Goal: Task Accomplishment & Management: Use online tool/utility

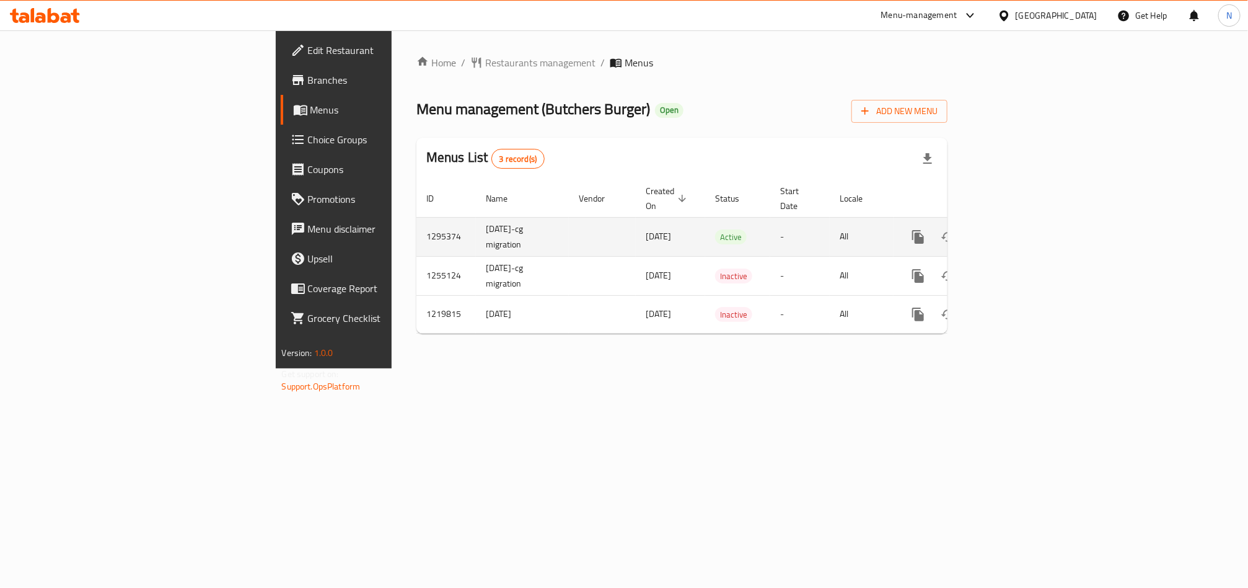
click at [1015, 229] on icon "enhanced table" at bounding box center [1007, 236] width 15 height 15
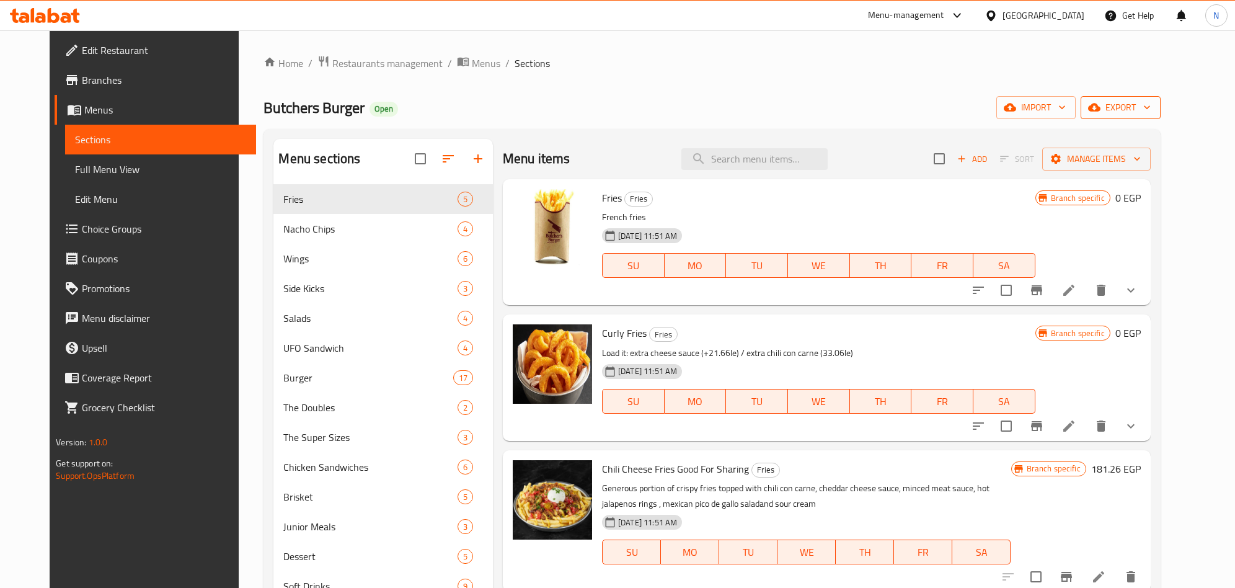
click at [1144, 114] on span "export" at bounding box center [1120, 107] width 60 height 15
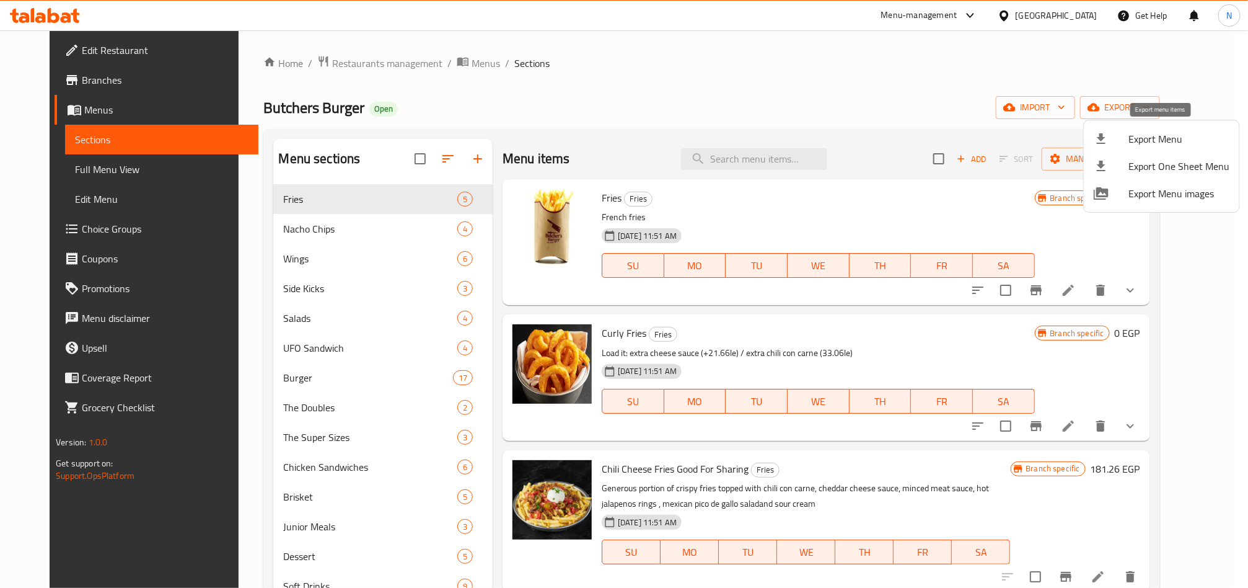
click at [1133, 140] on span "Export Menu" at bounding box center [1179, 138] width 101 height 15
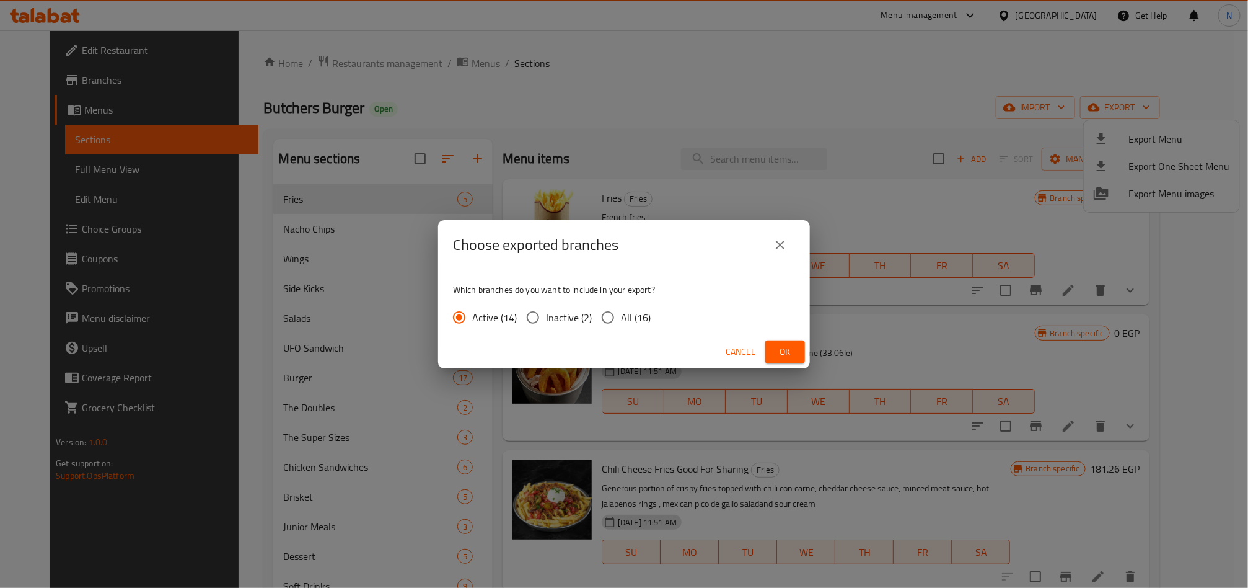
click at [625, 324] on span "All (16)" at bounding box center [636, 317] width 30 height 15
click at [621, 324] on input "All (16)" at bounding box center [608, 317] width 26 height 26
radio input "true"
click at [793, 352] on span "Ok" at bounding box center [785, 351] width 20 height 15
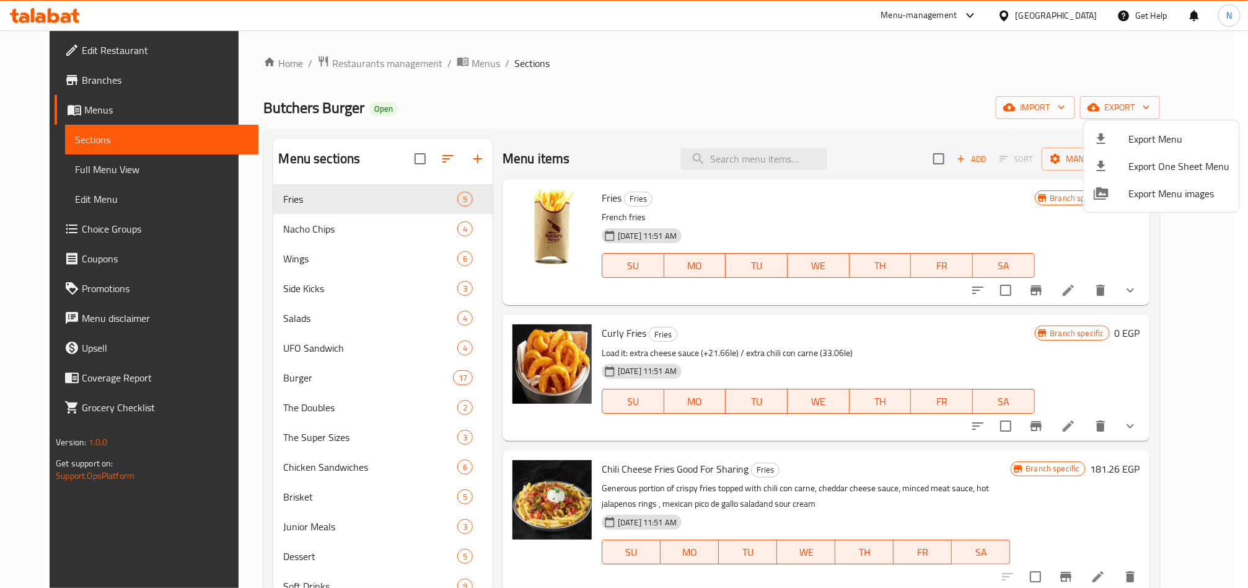
drag, startPoint x: 645, startPoint y: 123, endPoint x: 729, endPoint y: 162, distance: 92.3
click at [646, 126] on div at bounding box center [624, 294] width 1248 height 588
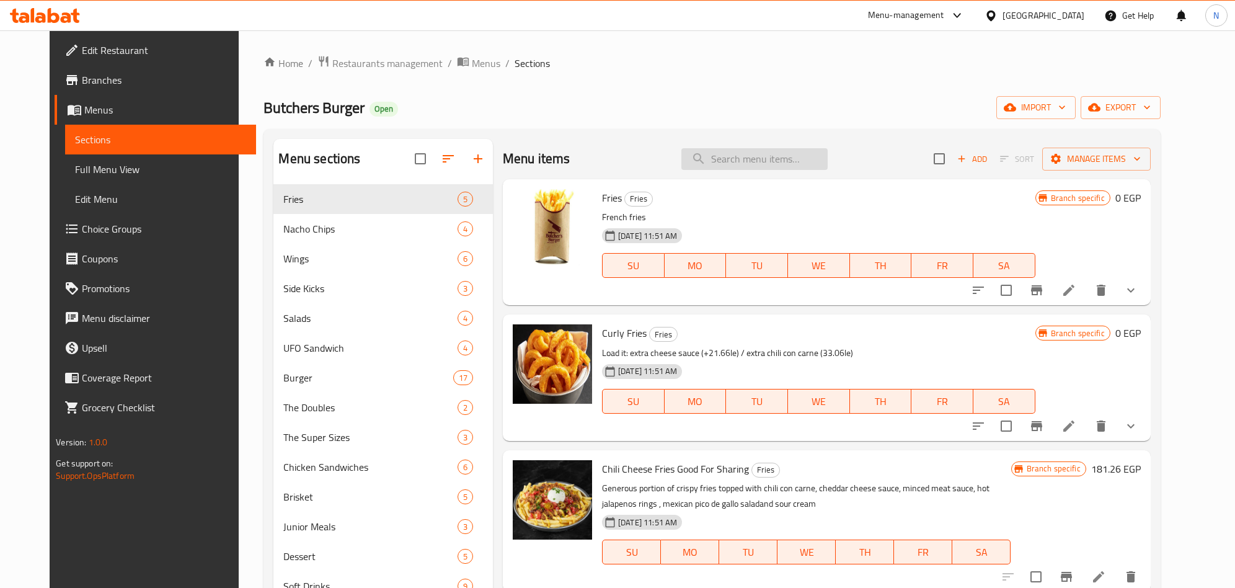
click at [794, 165] on input "search" at bounding box center [754, 159] width 146 height 22
click at [793, 162] on input "search" at bounding box center [754, 159] width 146 height 22
paste input "Lunch Box Offer"
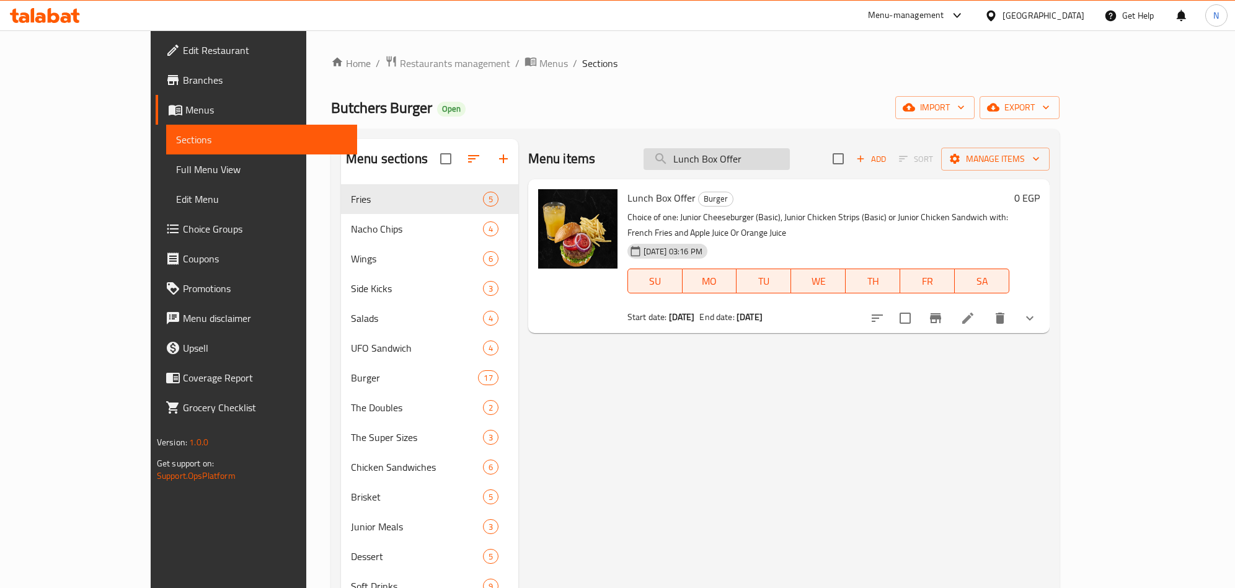
click at [790, 158] on input "Lunch Box Offer" at bounding box center [716, 159] width 146 height 22
paste input "School Spirit Offer"
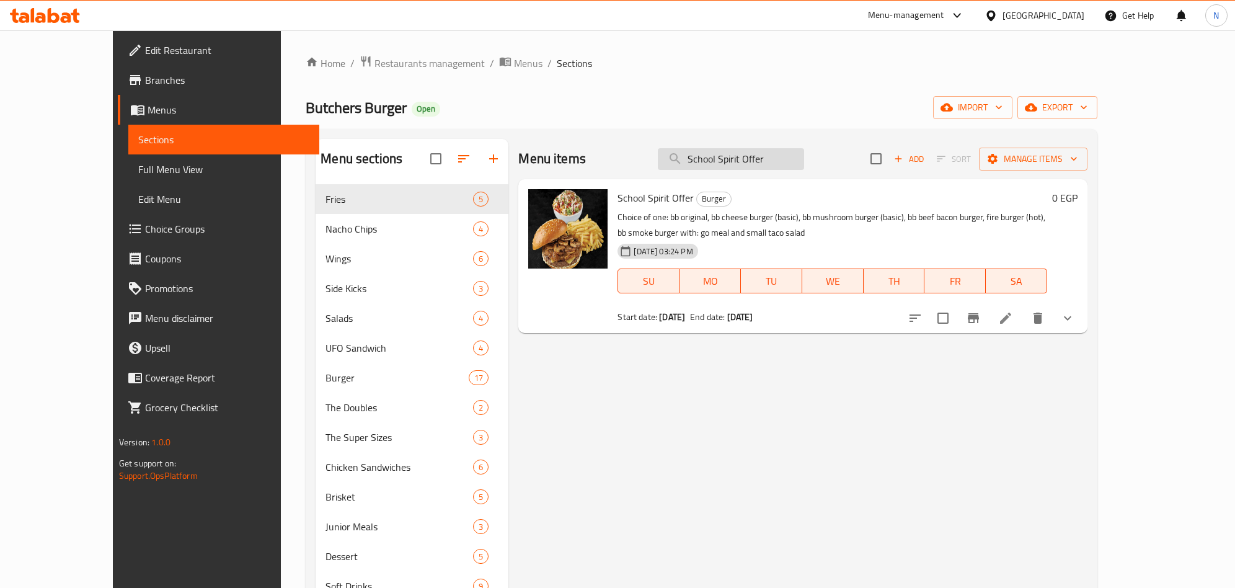
click at [804, 148] on input "School Spirit Offer" at bounding box center [731, 159] width 146 height 22
paste input "Cheese Burger Day"
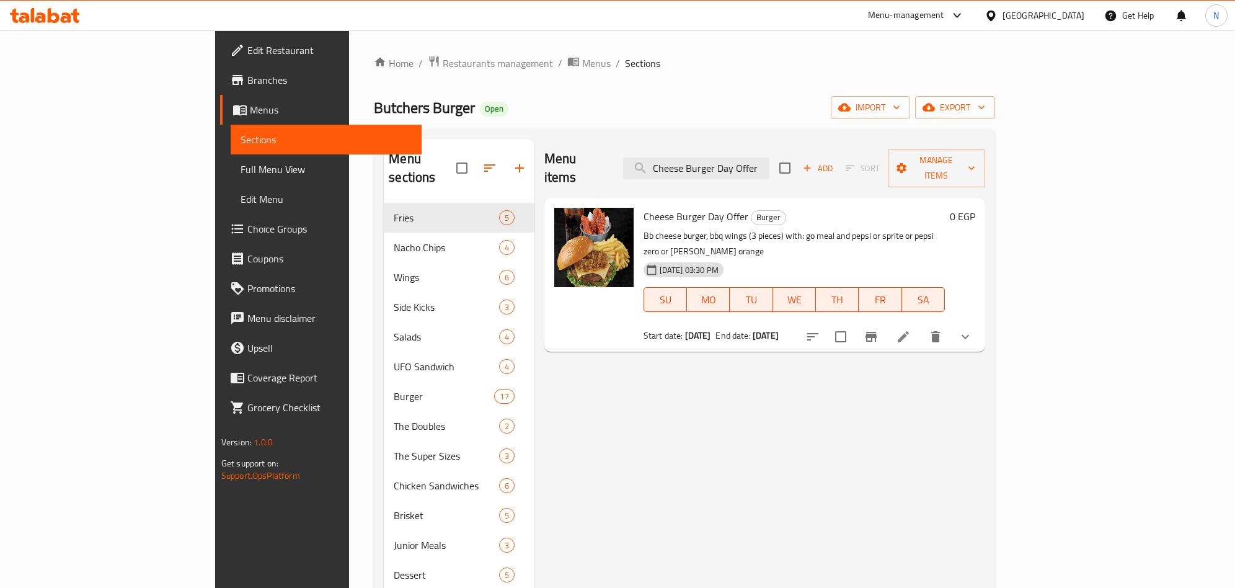
type input "Cheese Burger Day Offer"
click at [878, 329] on icon "Branch-specific-item" at bounding box center [870, 336] width 15 height 15
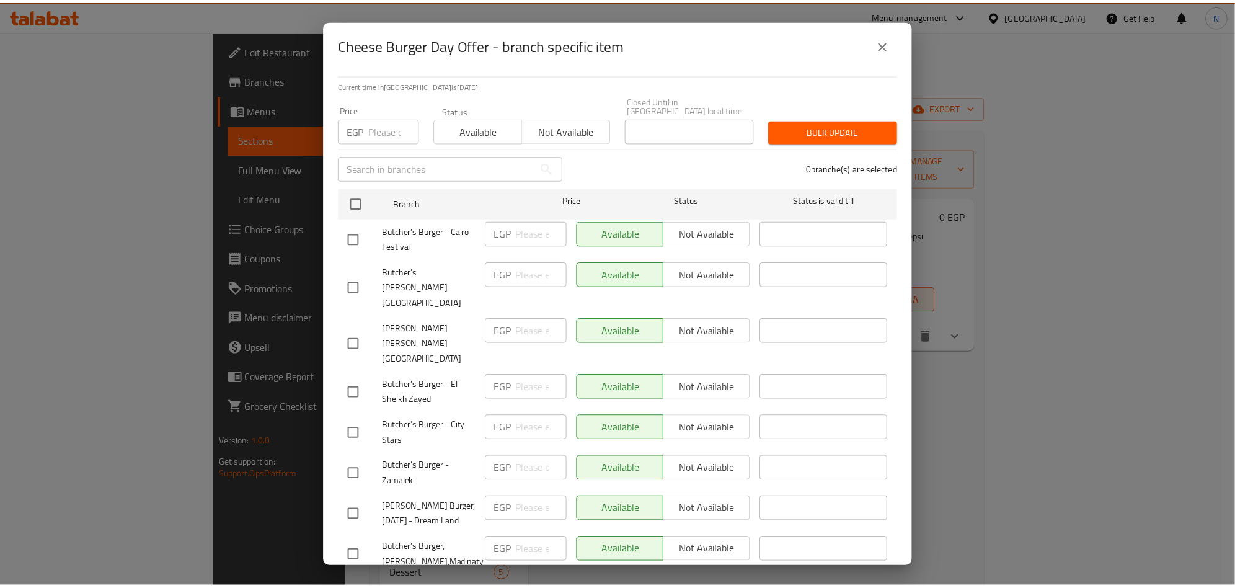
scroll to position [443, 0]
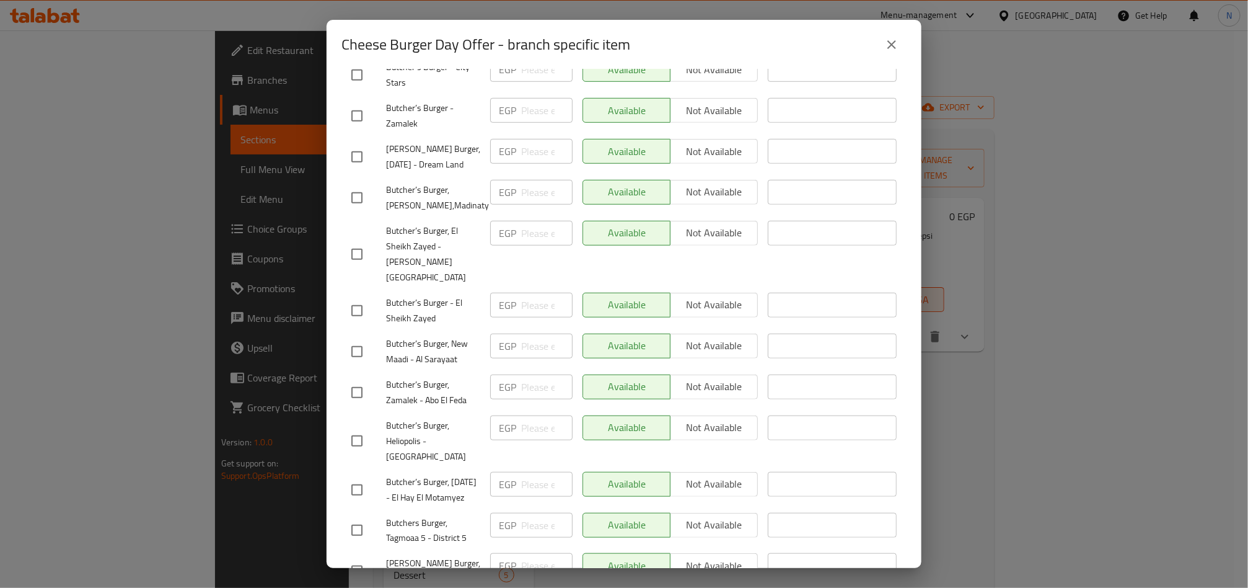
drag, startPoint x: 882, startPoint y: 56, endPoint x: 874, endPoint y: 58, distance: 8.3
click at [879, 58] on div "Cheese Burger Day Offer - branch specific item" at bounding box center [623, 45] width 565 height 30
click at [879, 42] on button "close" at bounding box center [892, 45] width 30 height 30
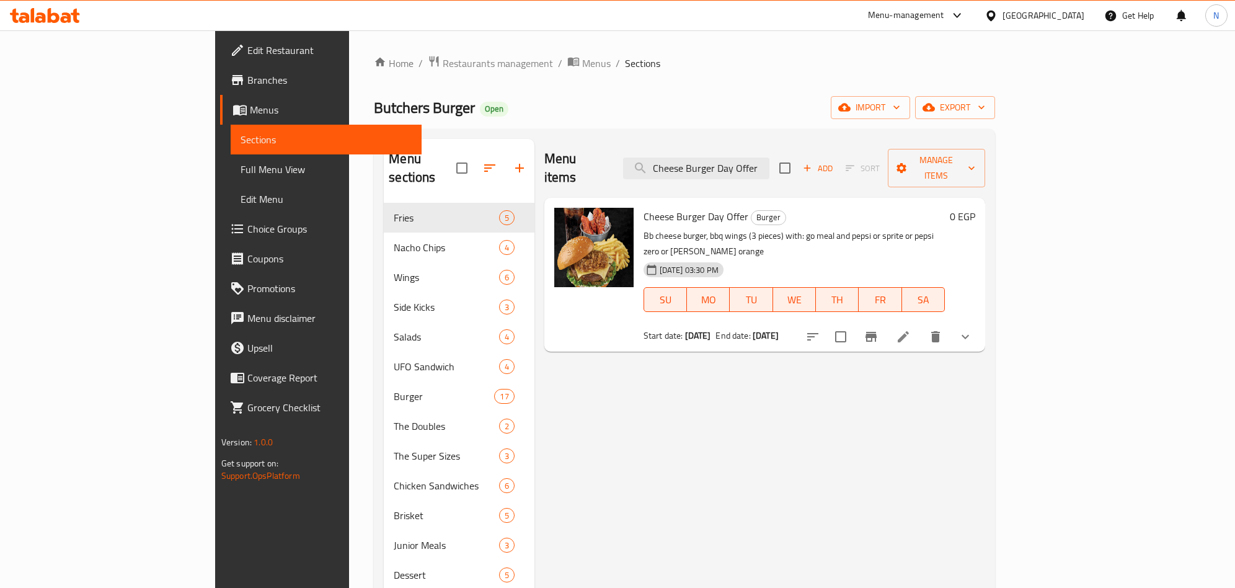
click at [643, 228] on p "Bb cheese burger, bbq wings (3 pieces) with: go meal and pepsi or sprite or pep…" at bounding box center [793, 243] width 301 height 31
click at [643, 207] on span "Cheese Burger Day Offer" at bounding box center [695, 216] width 105 height 19
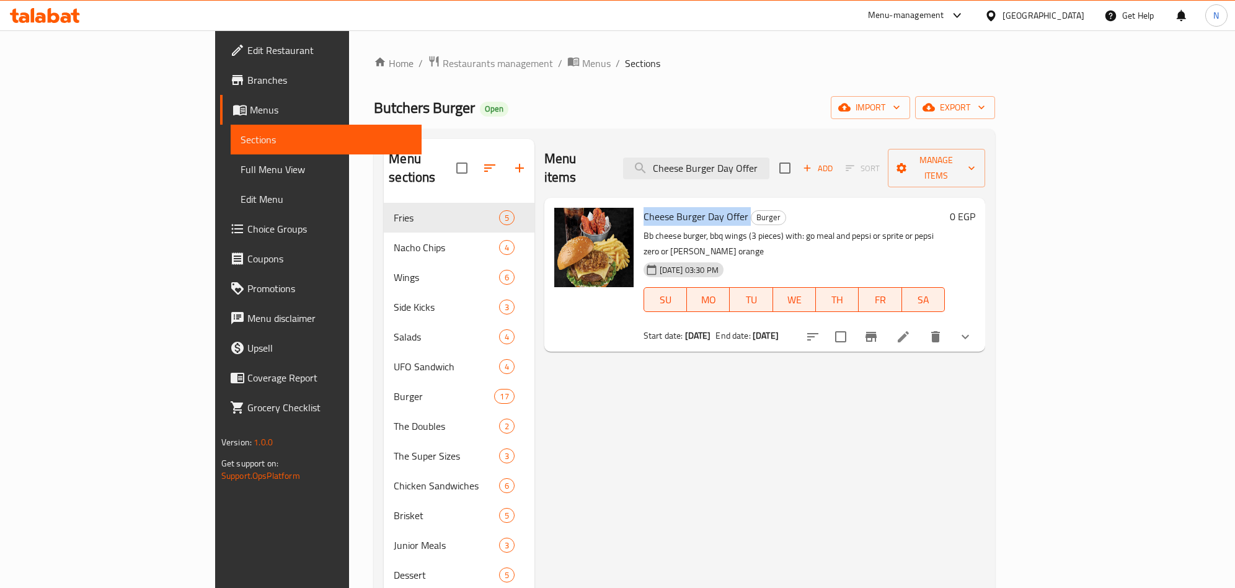
copy h6 "Cheese Burger Day Offer"
